Goal: Information Seeking & Learning: Learn about a topic

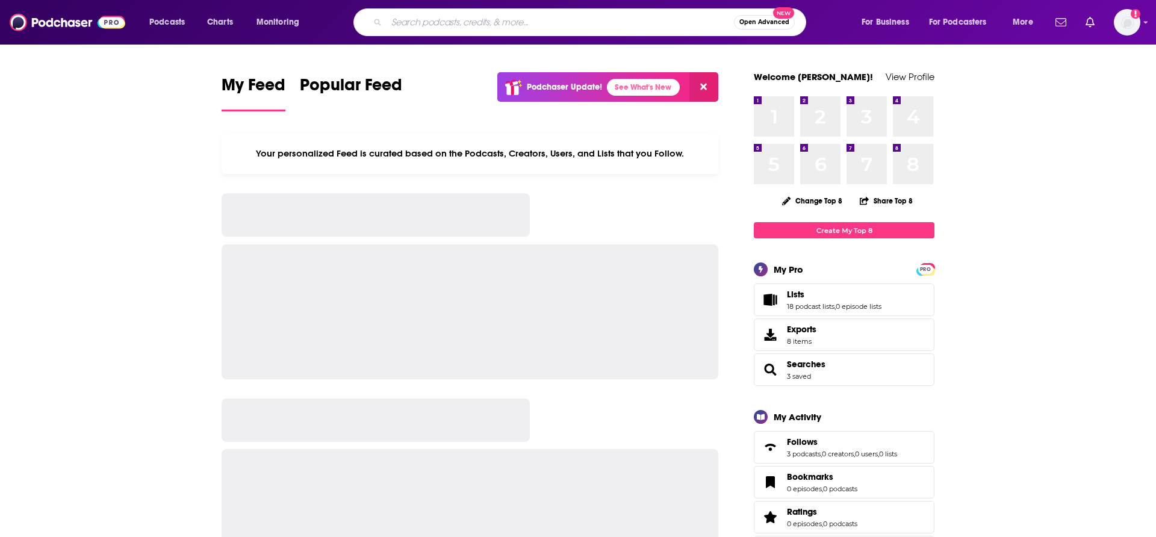
click at [432, 25] on input "Search podcasts, credits, & more..." at bounding box center [561, 22] width 348 height 19
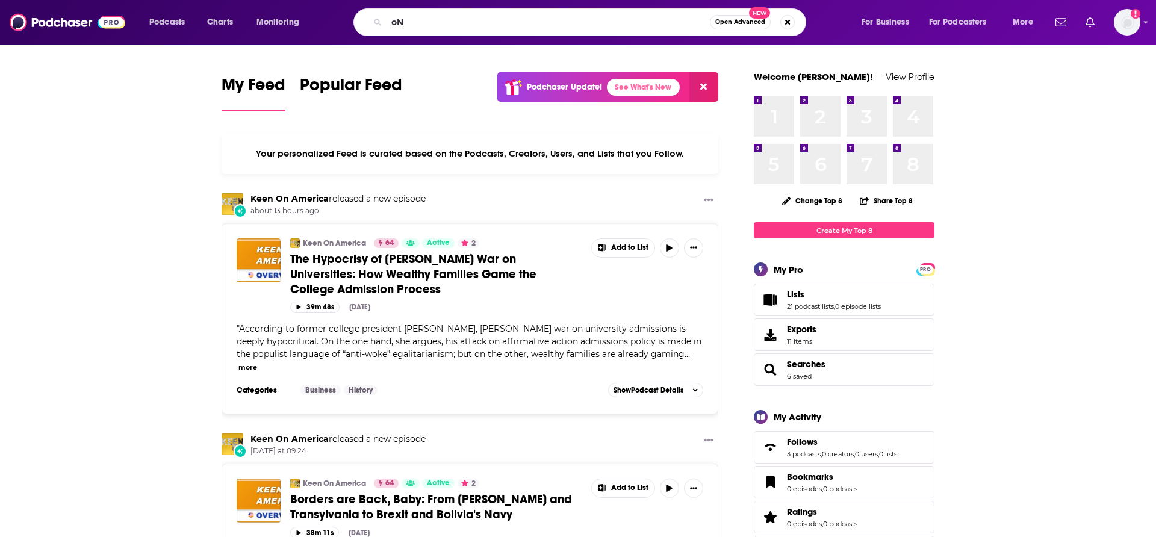
type input "o"
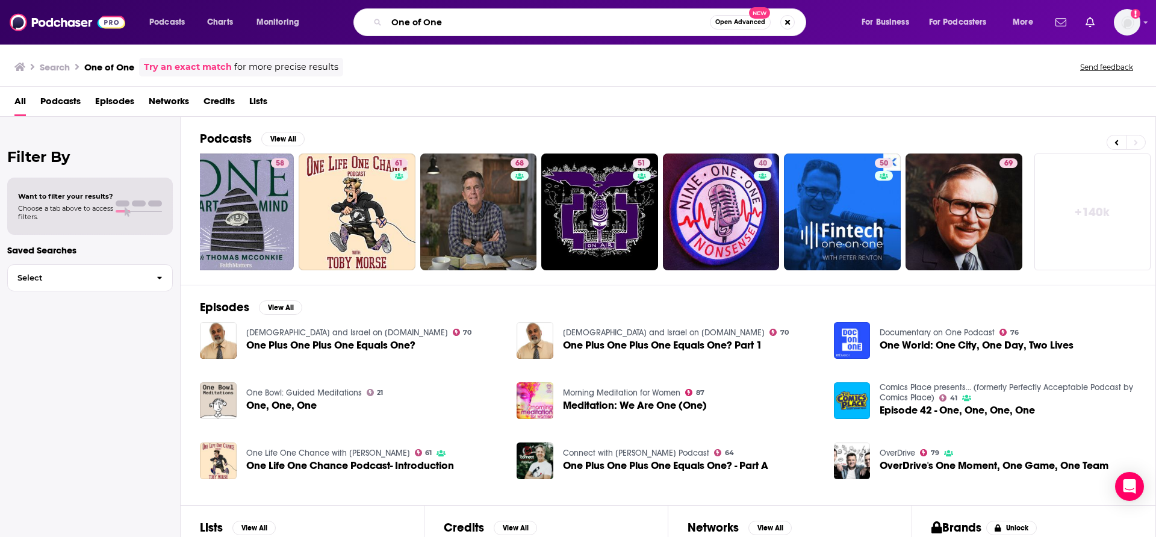
click at [454, 25] on input "One of One" at bounding box center [548, 22] width 323 height 19
type input "One of One [PERSON_NAME]"
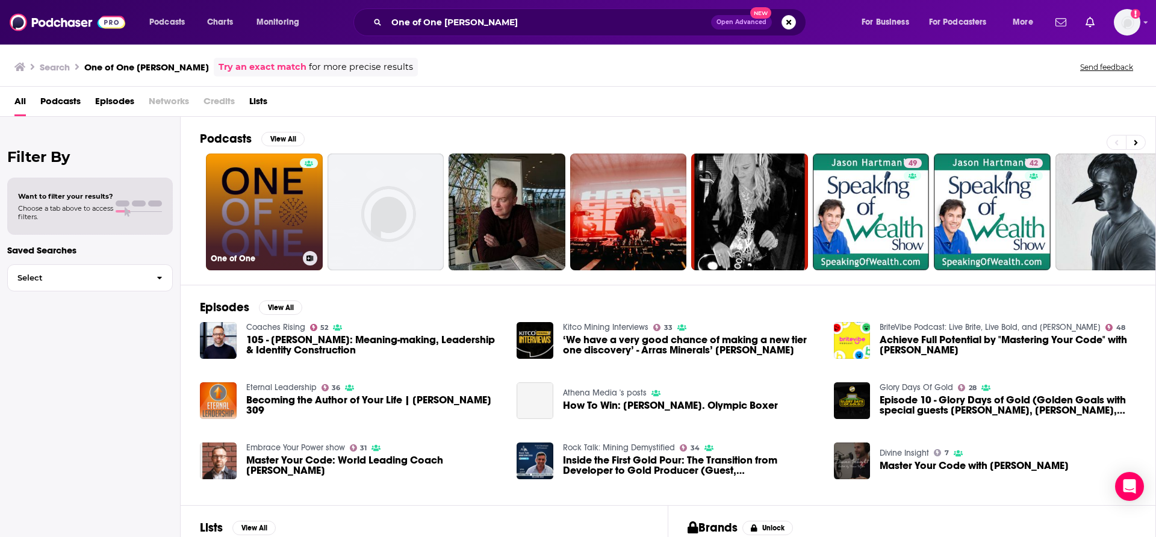
click at [269, 221] on link "One of One" at bounding box center [264, 212] width 117 height 117
